Goal: Task Accomplishment & Management: Manage account settings

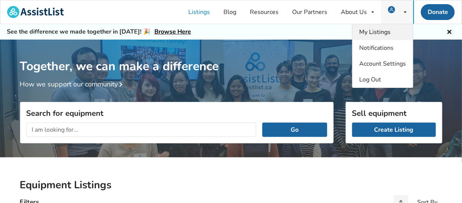
click at [383, 29] on span "My Listings" at bounding box center [375, 32] width 31 height 8
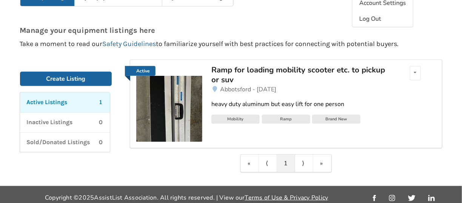
scroll to position [66, 0]
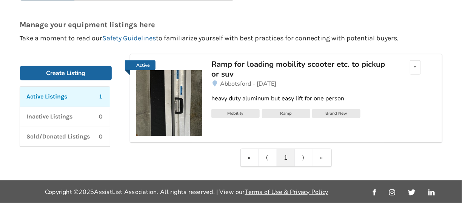
click at [261, 63] on div "Ramp for loading mobility scooter etc. to pickup or suv" at bounding box center [299, 69] width 176 height 20
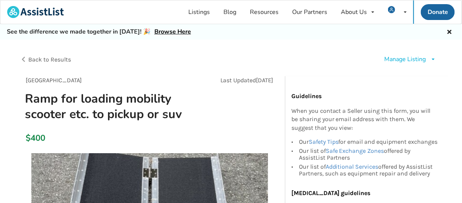
click at [418, 58] on div "Manage Listing" at bounding box center [406, 59] width 42 height 9
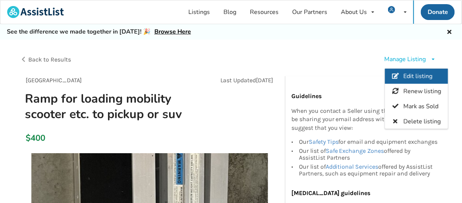
click at [416, 74] on span "Edit listing" at bounding box center [417, 76] width 29 height 8
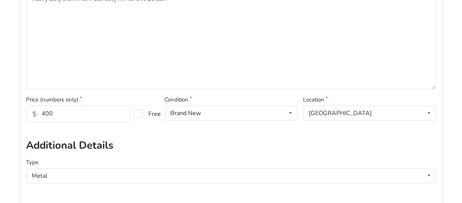
scroll to position [227, 0]
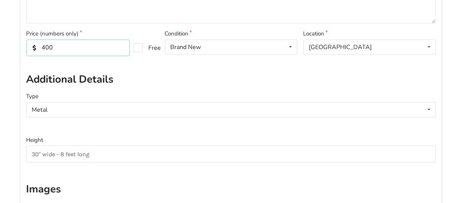
click at [56, 47] on input "400" at bounding box center [77, 48] width 103 height 17
click at [432, 45] on icon at bounding box center [429, 47] width 11 height 14
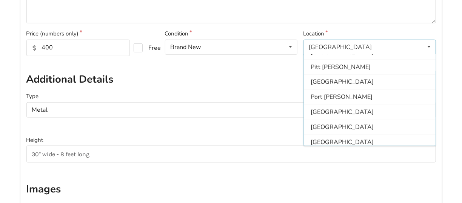
scroll to position [183, 0]
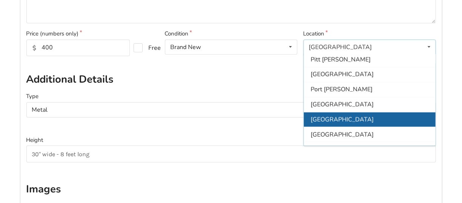
click at [350, 116] on div "[GEOGRAPHIC_DATA]" at bounding box center [370, 119] width 132 height 15
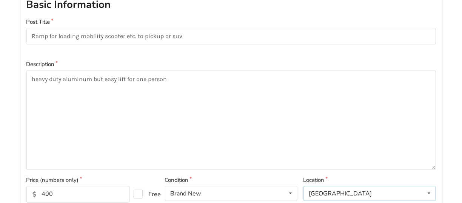
scroll to position [5, 0]
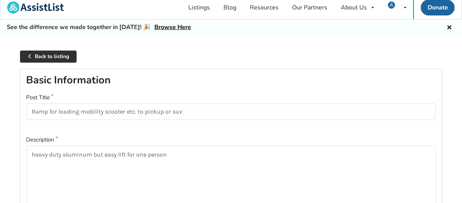
click at [59, 57] on link "Back to listing" at bounding box center [48, 57] width 57 height 12
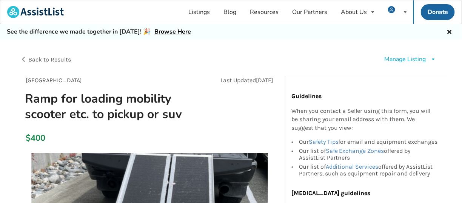
drag, startPoint x: 162, startPoint y: 70, endPoint x: 143, endPoint y: 91, distance: 27.8
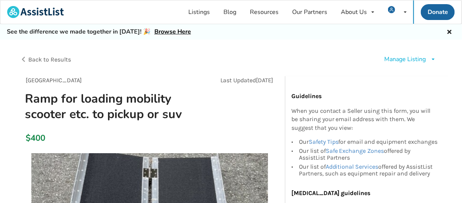
drag, startPoint x: 143, startPoint y: 91, endPoint x: 138, endPoint y: 107, distance: 17.3
drag, startPoint x: 138, startPoint y: 107, endPoint x: 270, endPoint y: 102, distance: 132.3
click at [270, 102] on div at bounding box center [271, 103] width 16 height 37
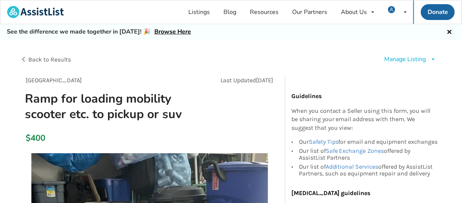
click at [433, 57] on icon at bounding box center [434, 59] width 6 height 5
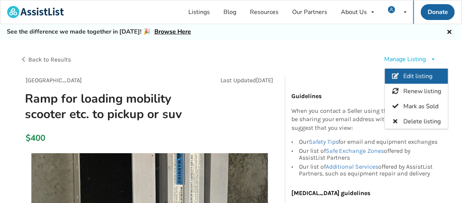
click at [398, 73] on icon at bounding box center [395, 76] width 7 height 6
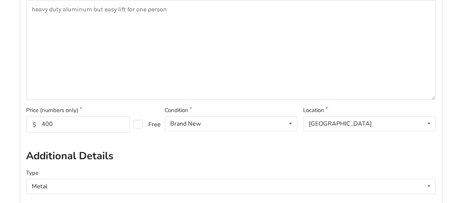
scroll to position [151, 0]
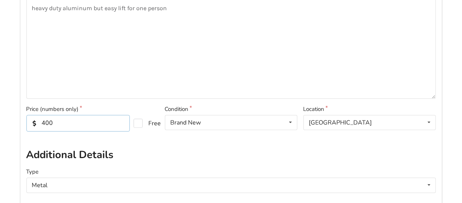
drag, startPoint x: 55, startPoint y: 121, endPoint x: 124, endPoint y: 125, distance: 69.2
click at [44, 121] on input "400" at bounding box center [77, 123] width 103 height 17
click at [83, 125] on input "400" at bounding box center [77, 123] width 103 height 17
drag, startPoint x: 73, startPoint y: 121, endPoint x: 15, endPoint y: 112, distance: 58.8
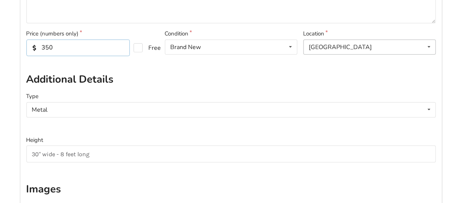
type input "350"
click at [431, 45] on icon at bounding box center [429, 47] width 11 height 14
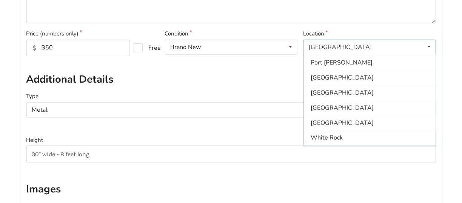
scroll to position [222, 0]
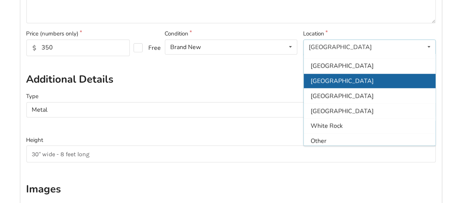
click at [328, 77] on span "[GEOGRAPHIC_DATA]" at bounding box center [342, 81] width 63 height 8
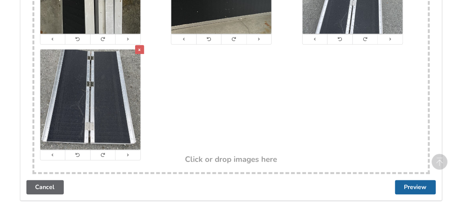
scroll to position [609, 0]
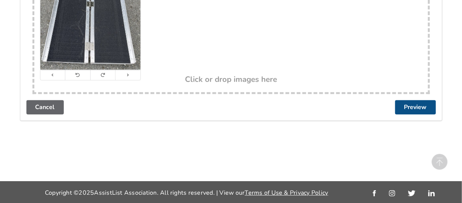
click at [415, 105] on button "Preview" at bounding box center [415, 107] width 41 height 14
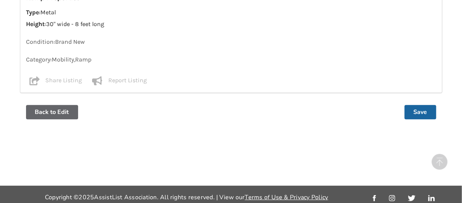
scroll to position [648, 0]
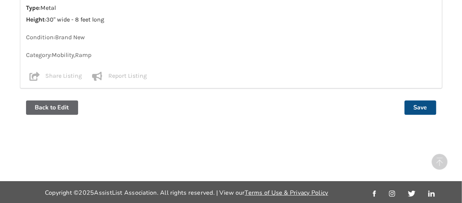
click at [416, 105] on button "Save" at bounding box center [421, 107] width 32 height 14
